Goal: Transaction & Acquisition: Download file/media

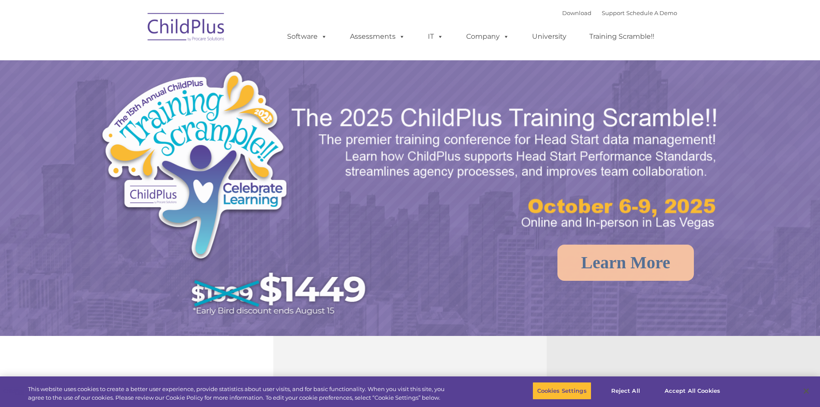
select select "MEDIUM"
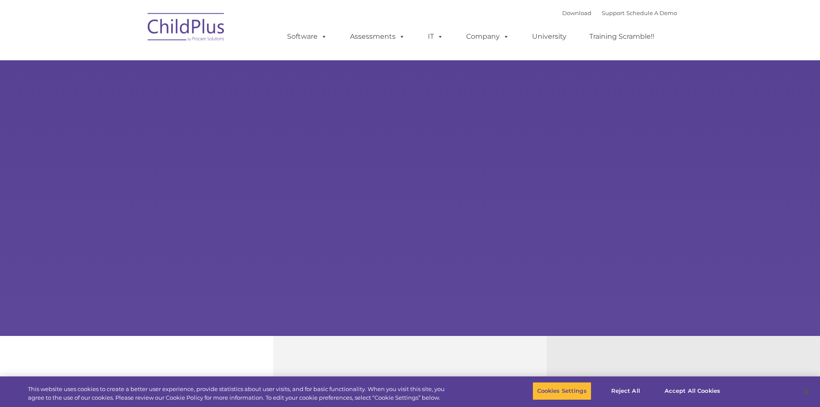
type input ""
select select "MEDIUM"
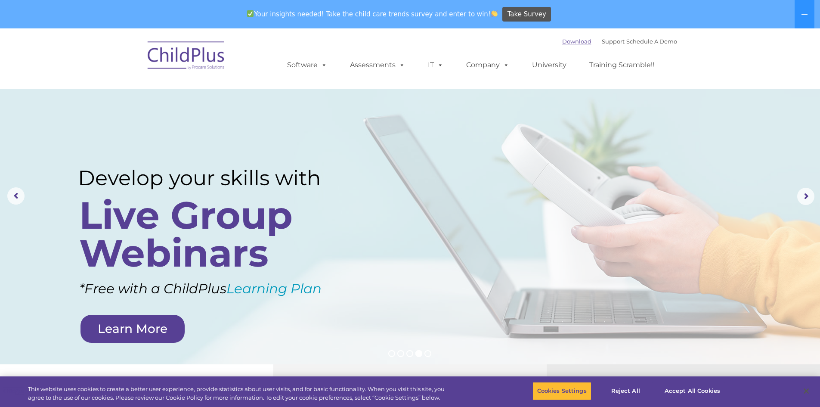
click at [565, 43] on link "Download" at bounding box center [576, 41] width 29 height 7
